Goal: Task Accomplishment & Management: Use online tool/utility

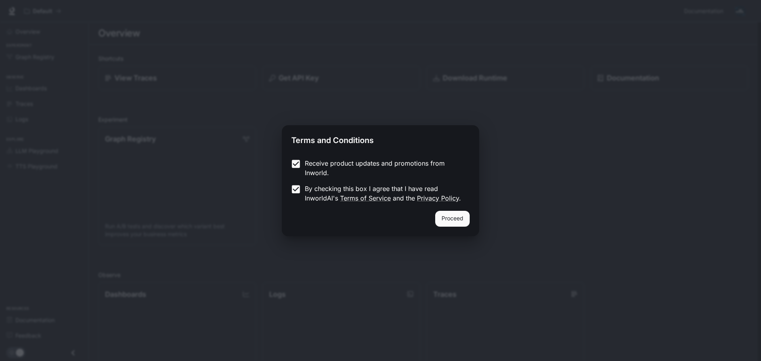
click at [447, 217] on button "Proceed" at bounding box center [452, 219] width 34 height 16
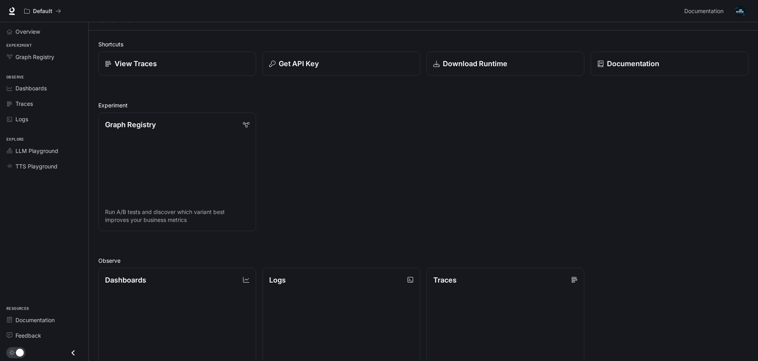
scroll to position [6, 0]
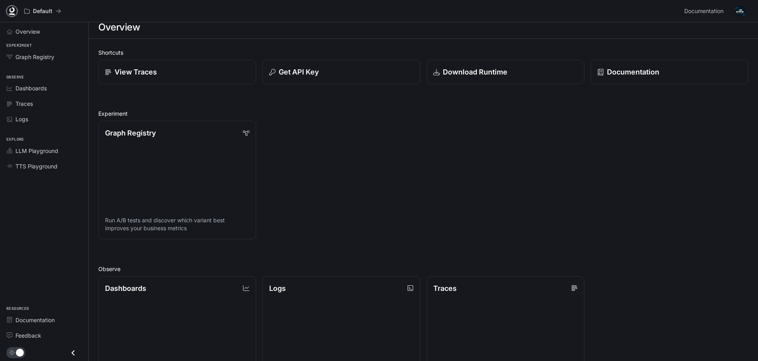
click at [14, 8] on icon at bounding box center [12, 11] width 8 height 8
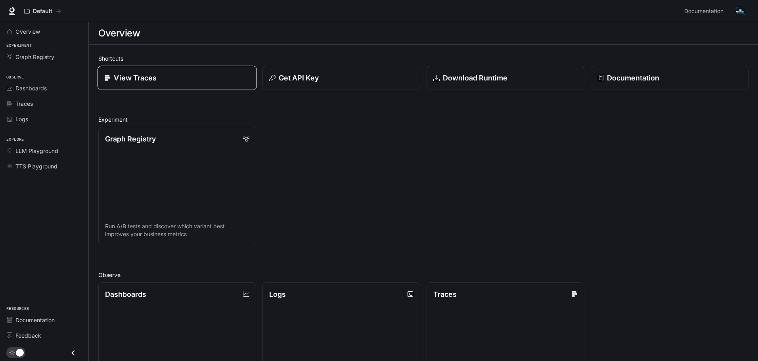
click at [186, 73] on div "View Traces" at bounding box center [177, 78] width 146 height 11
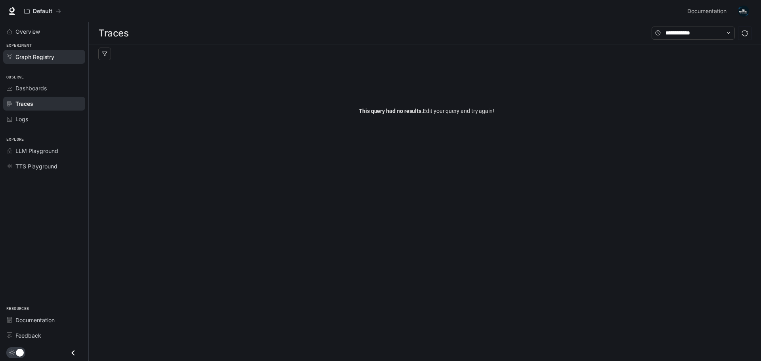
click at [48, 62] on link "Graph Registry" at bounding box center [44, 57] width 82 height 14
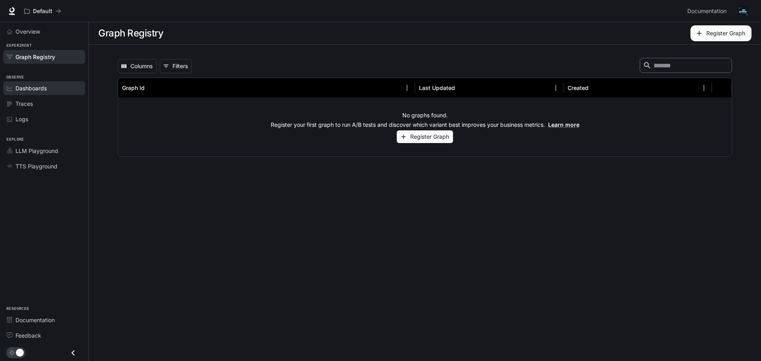
click at [64, 92] on div "Dashboards" at bounding box center [48, 88] width 66 height 8
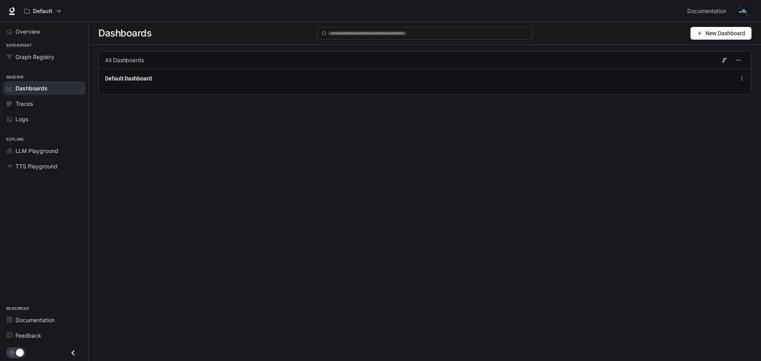
click at [698, 29] on button "New Dashboard" at bounding box center [720, 33] width 61 height 13
click at [684, 64] on div "Import JSON" at bounding box center [712, 63] width 66 height 9
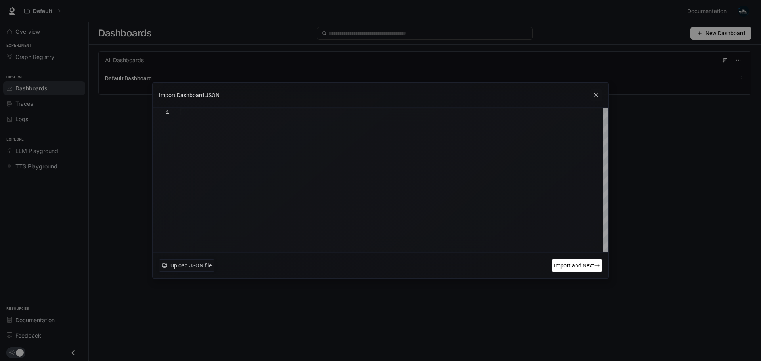
click at [597, 97] on icon at bounding box center [596, 95] width 12 height 12
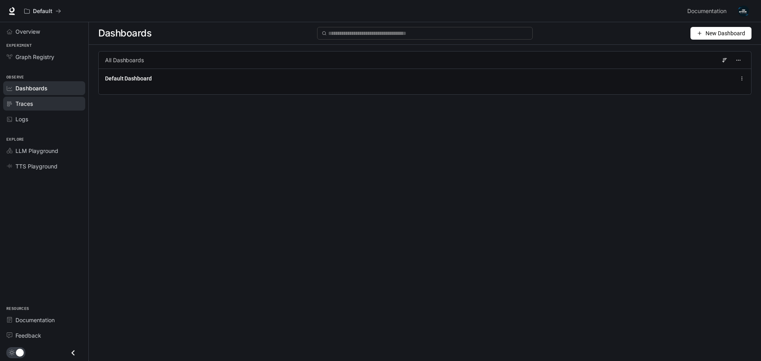
click at [59, 107] on div "Traces" at bounding box center [48, 103] width 66 height 8
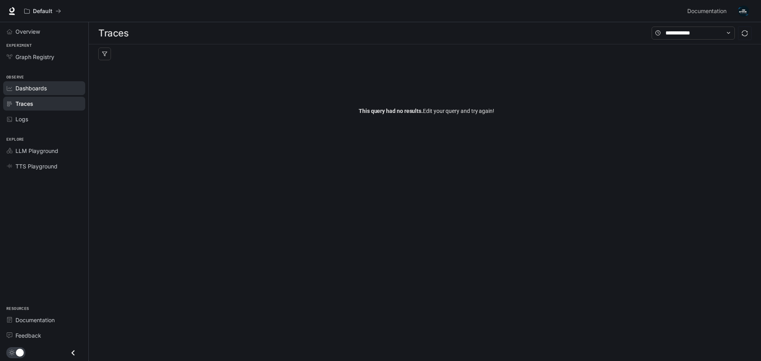
click at [55, 83] on link "Dashboards" at bounding box center [44, 88] width 82 height 14
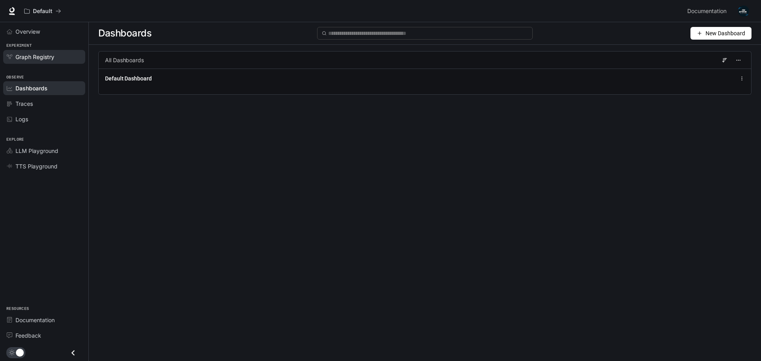
click at [32, 59] on span "Graph Registry" at bounding box center [34, 57] width 39 height 8
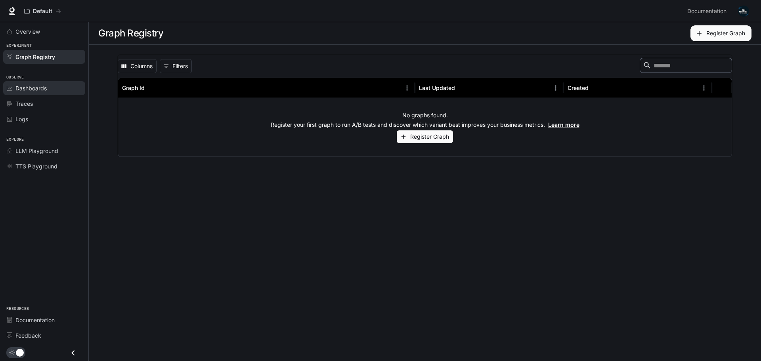
click at [38, 86] on span "Dashboards" at bounding box center [30, 88] width 31 height 8
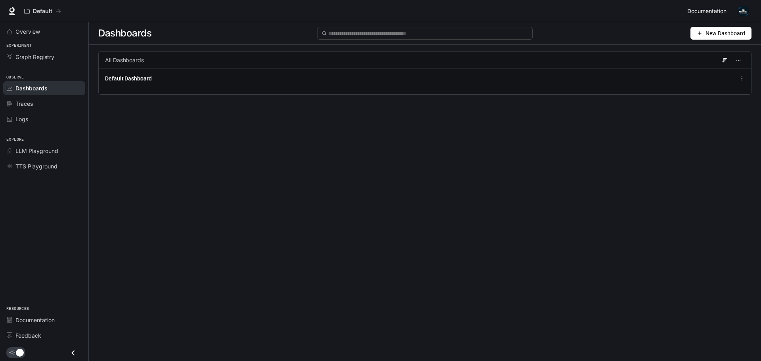
click at [719, 11] on span "Documentation" at bounding box center [706, 11] width 39 height 10
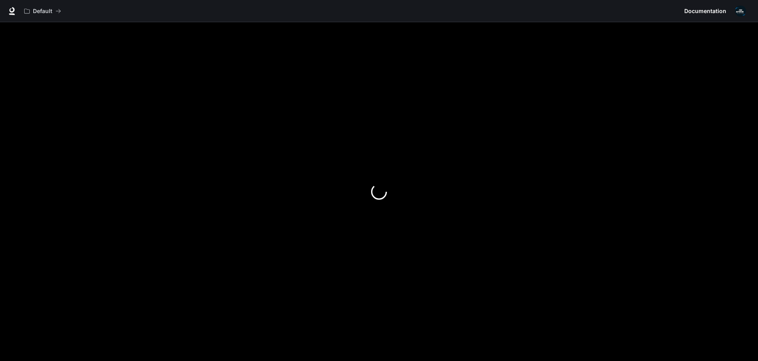
click at [737, 12] on img "button" at bounding box center [740, 11] width 11 height 11
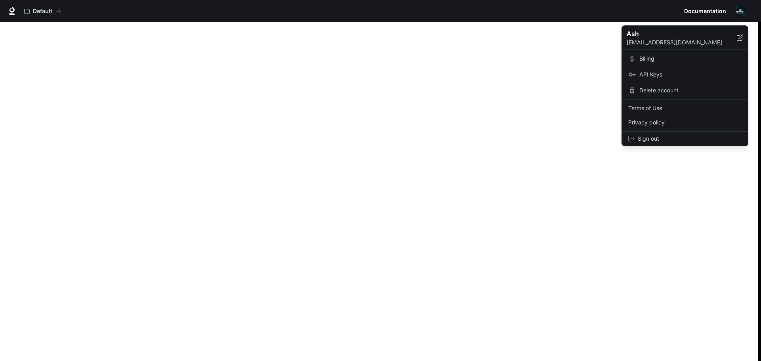
click at [678, 260] on div at bounding box center [380, 180] width 761 height 361
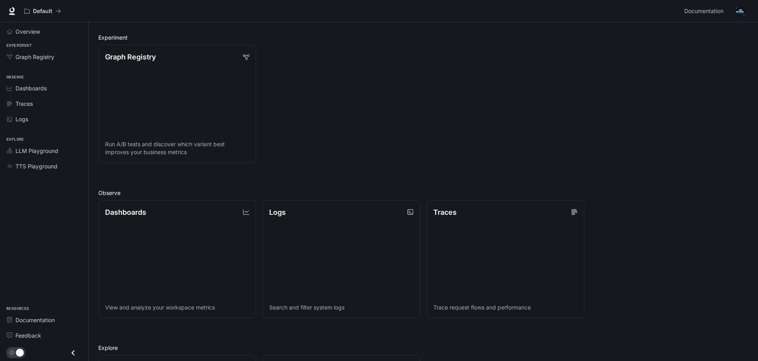
scroll to position [119, 0]
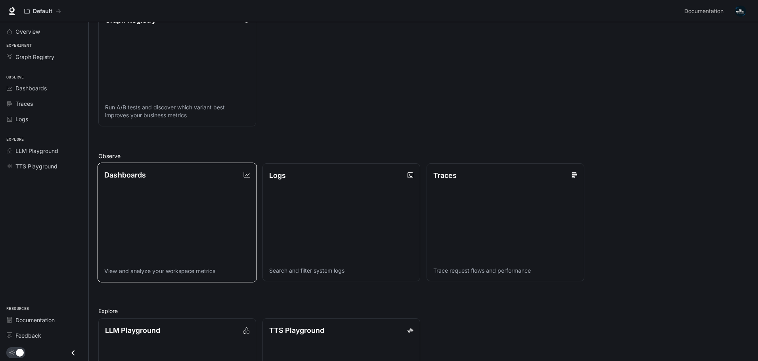
click at [191, 193] on link "Dashboards View and analyze your workspace metrics" at bounding box center [176, 221] width 159 height 119
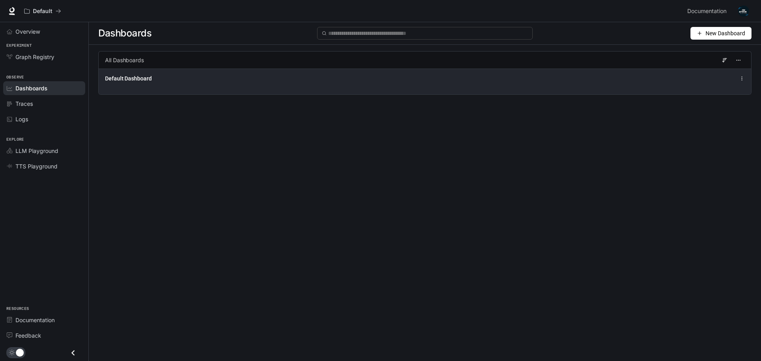
click at [743, 76] on icon at bounding box center [742, 79] width 6 height 6
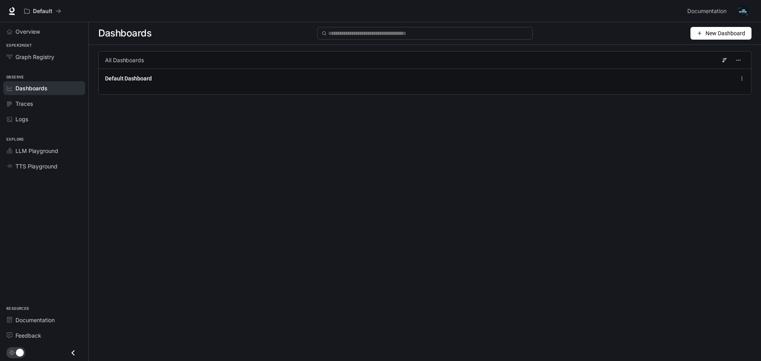
click at [729, 34] on span "New Dashboard" at bounding box center [725, 33] width 40 height 9
click at [720, 48] on div "Create dashboard" at bounding box center [712, 50] width 66 height 9
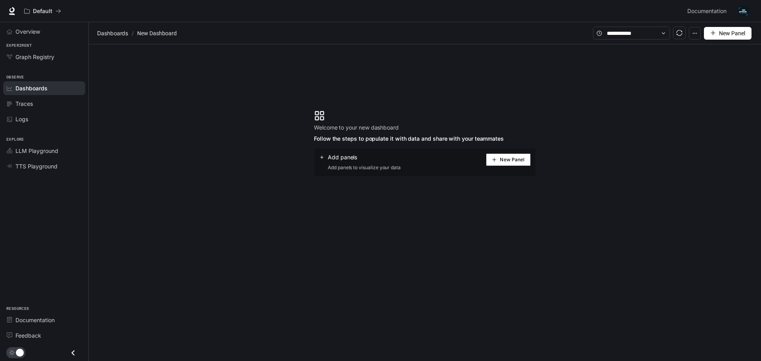
click at [502, 162] on button "New Panel" at bounding box center [508, 159] width 45 height 13
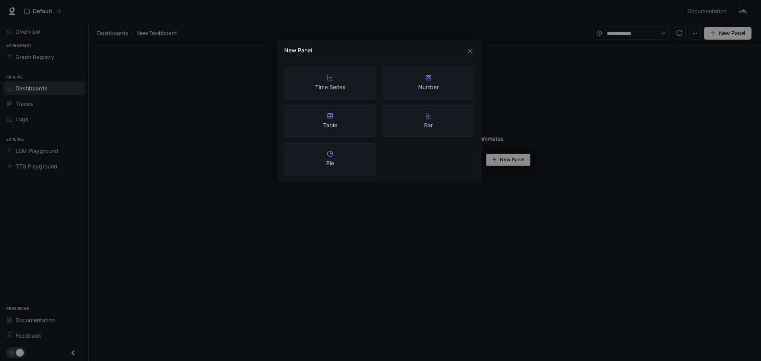
click at [550, 197] on div "New Panel Time Series Number Table Bar Pie" at bounding box center [380, 180] width 761 height 361
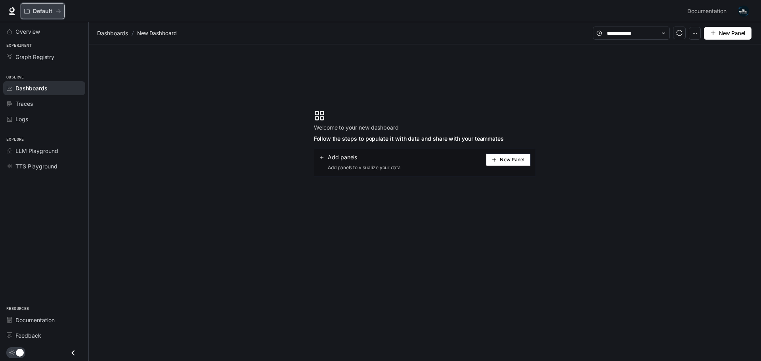
click at [47, 6] on button "Default" at bounding box center [43, 11] width 44 height 16
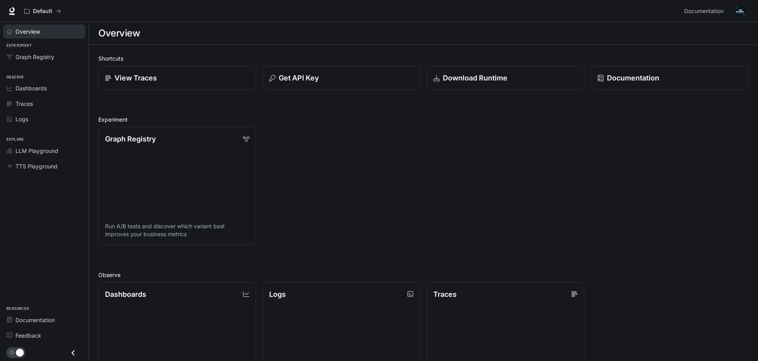
click at [31, 30] on span "Overview" at bounding box center [27, 31] width 25 height 8
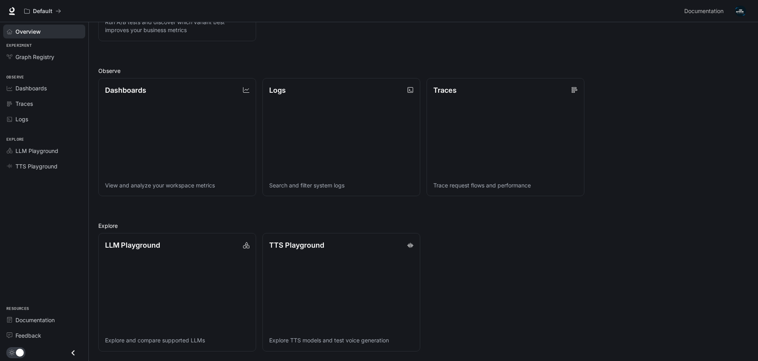
scroll to position [6, 0]
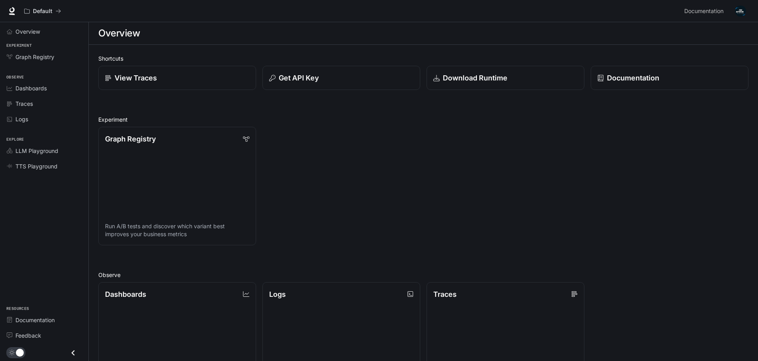
click at [67, 355] on button "Close drawer" at bounding box center [73, 353] width 18 height 16
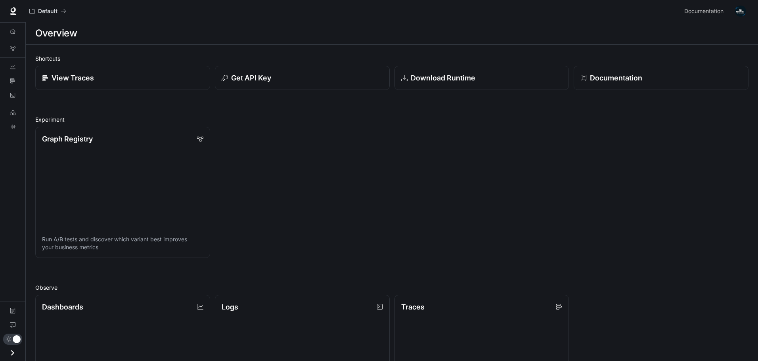
click at [14, 354] on icon "Open drawer" at bounding box center [12, 353] width 11 height 11
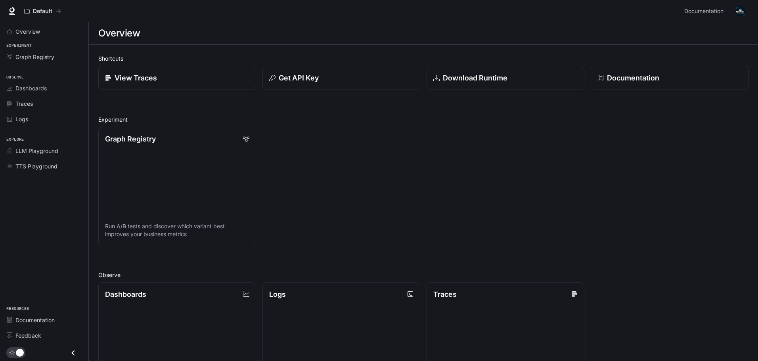
click at [743, 14] on img "button" at bounding box center [740, 11] width 11 height 11
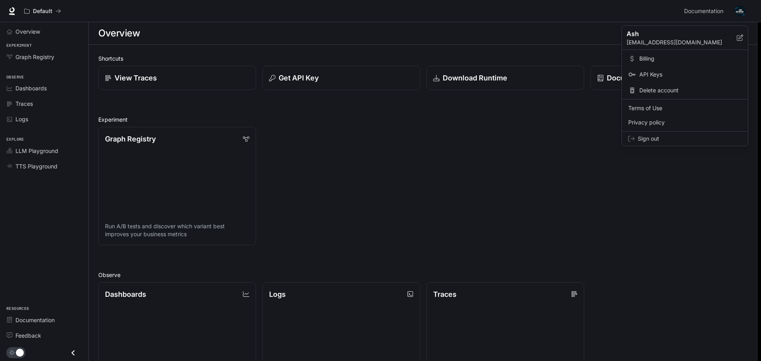
click at [689, 75] on span "API Keys" at bounding box center [690, 75] width 102 height 8
